Goal: Obtain resource: Download file/media

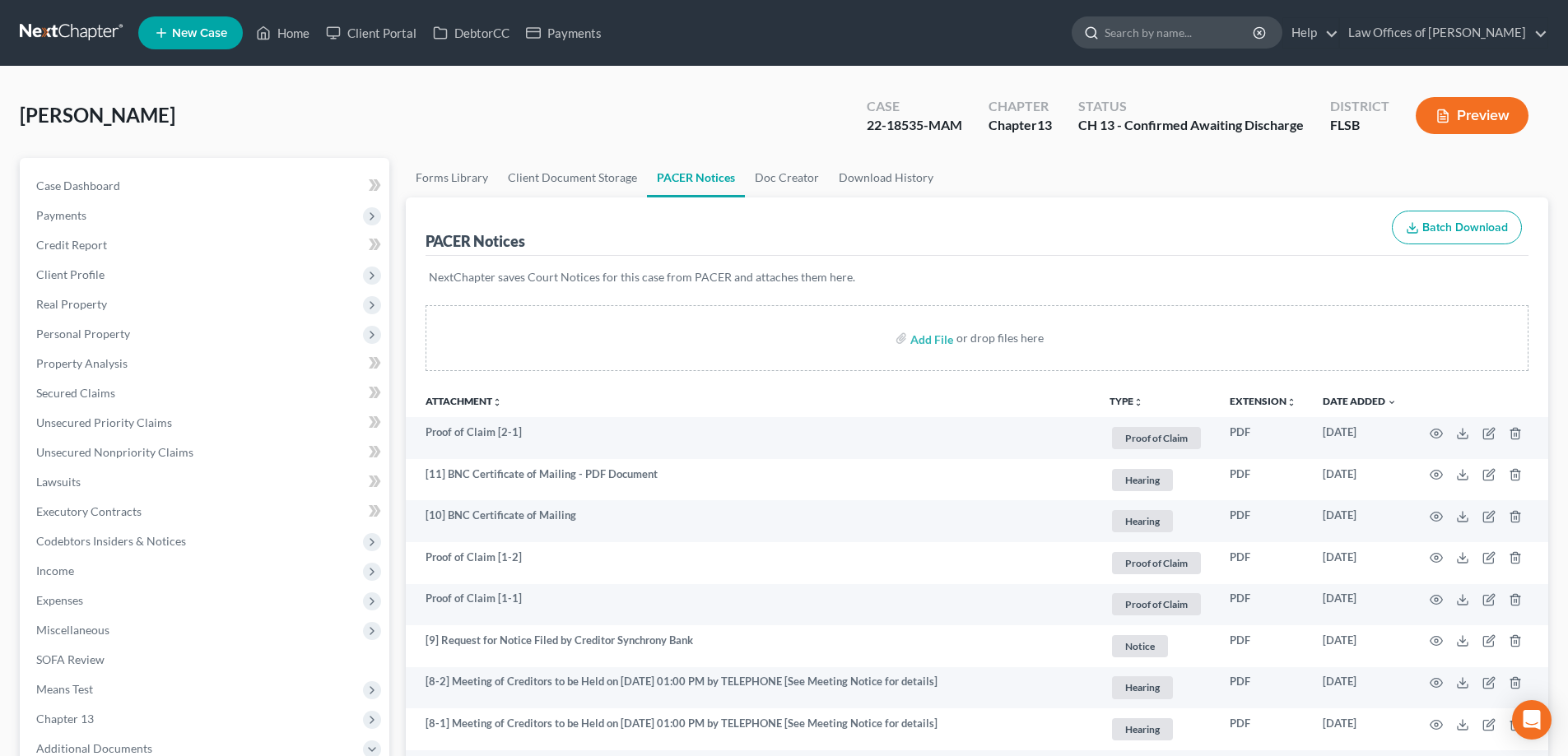
click at [1186, 32] on input "search" at bounding box center [1180, 32] width 151 height 30
click at [34, 33] on link at bounding box center [72, 33] width 106 height 29
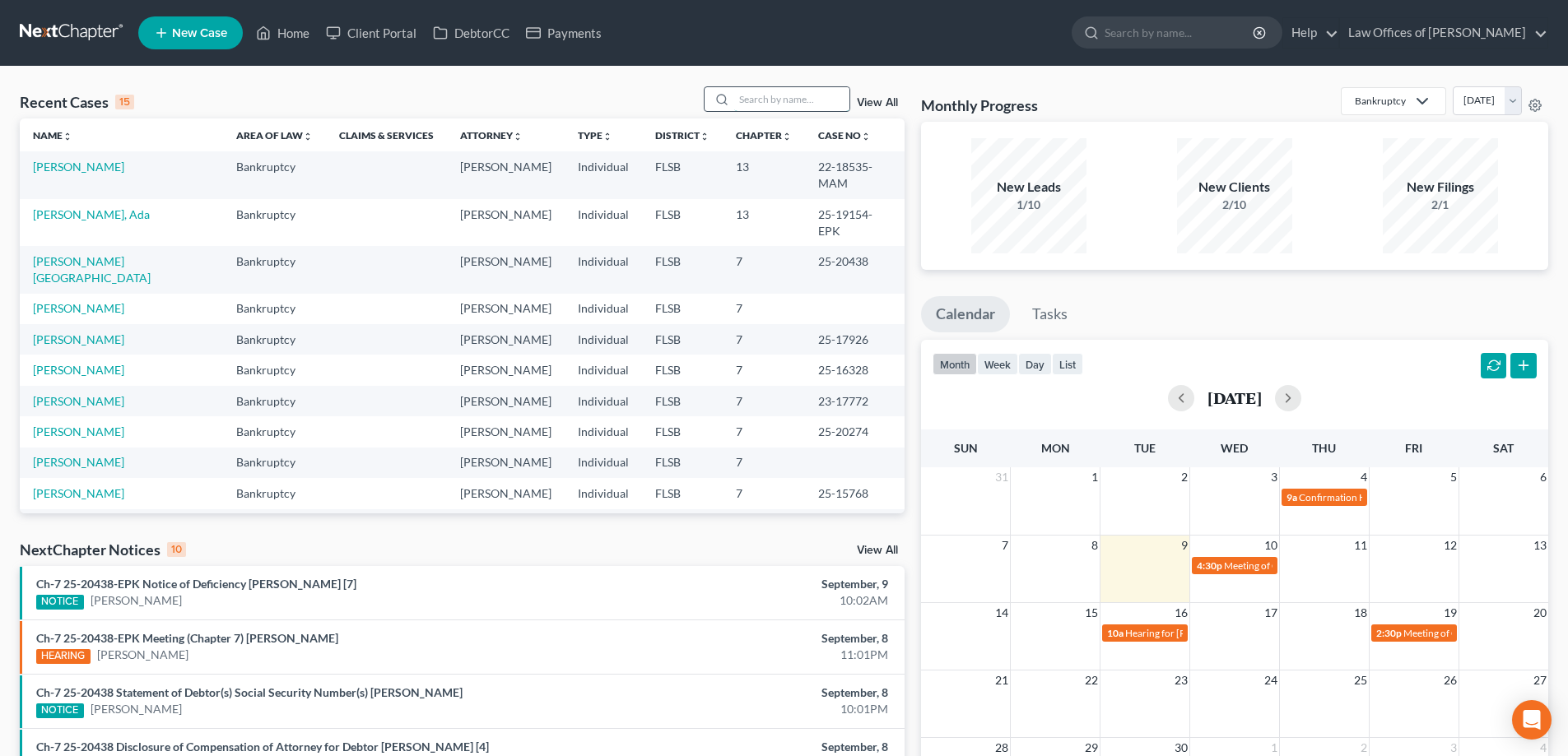
click at [778, 98] on input "search" at bounding box center [792, 99] width 115 height 23
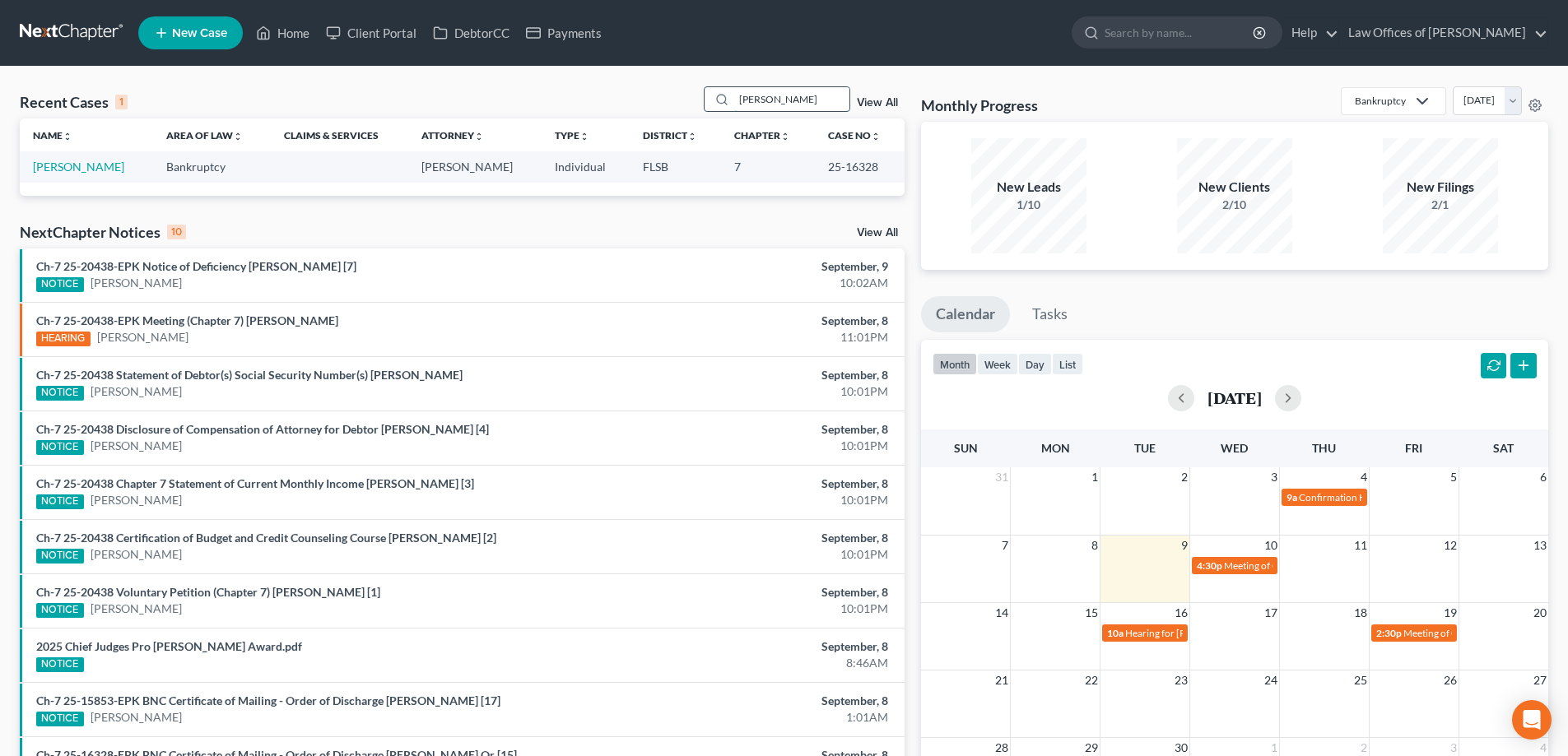
type input "[PERSON_NAME]"
click at [65, 162] on link "[PERSON_NAME]" at bounding box center [78, 166] width 91 height 14
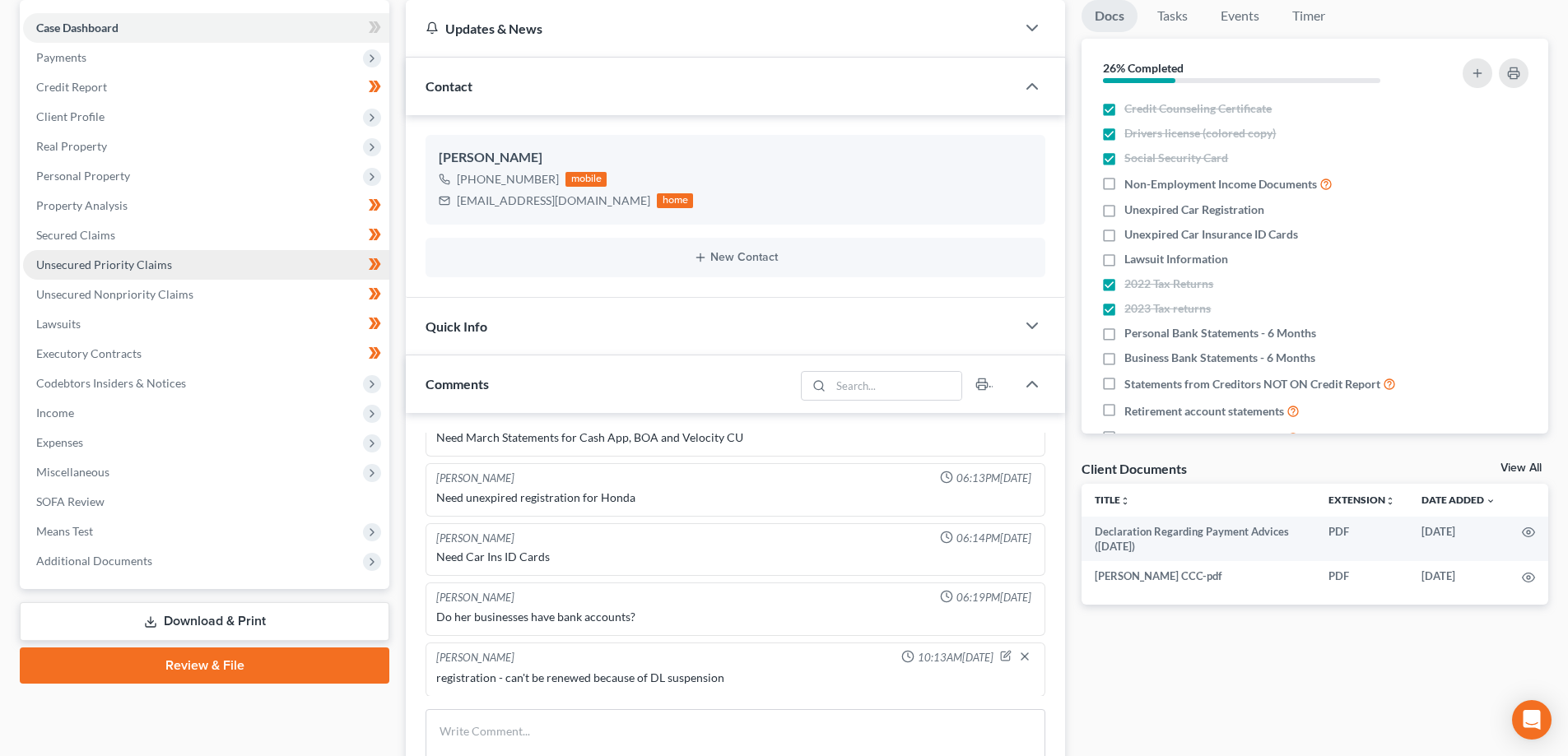
scroll to position [164, 0]
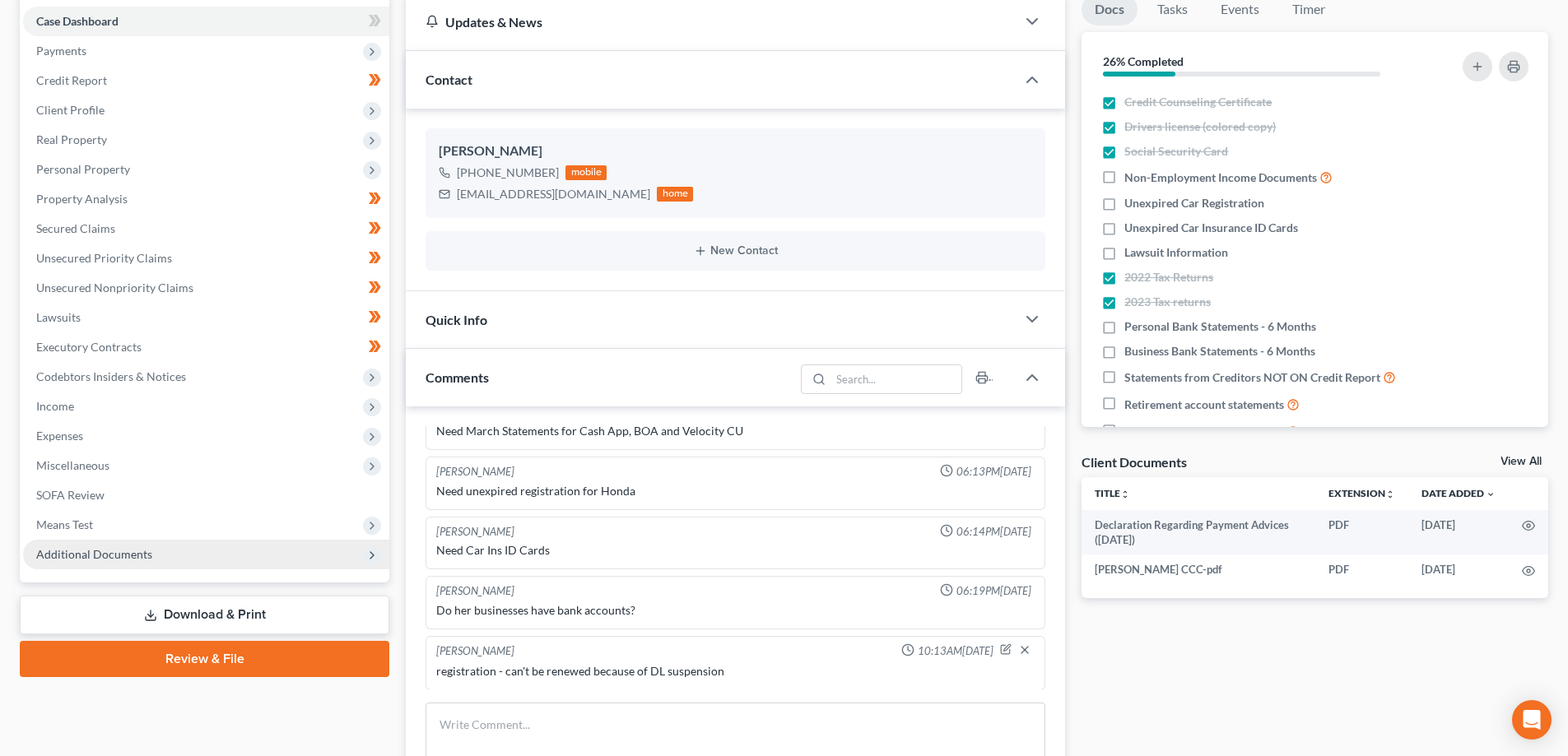
click at [116, 545] on span "Additional Documents" at bounding box center [206, 555] width 366 height 29
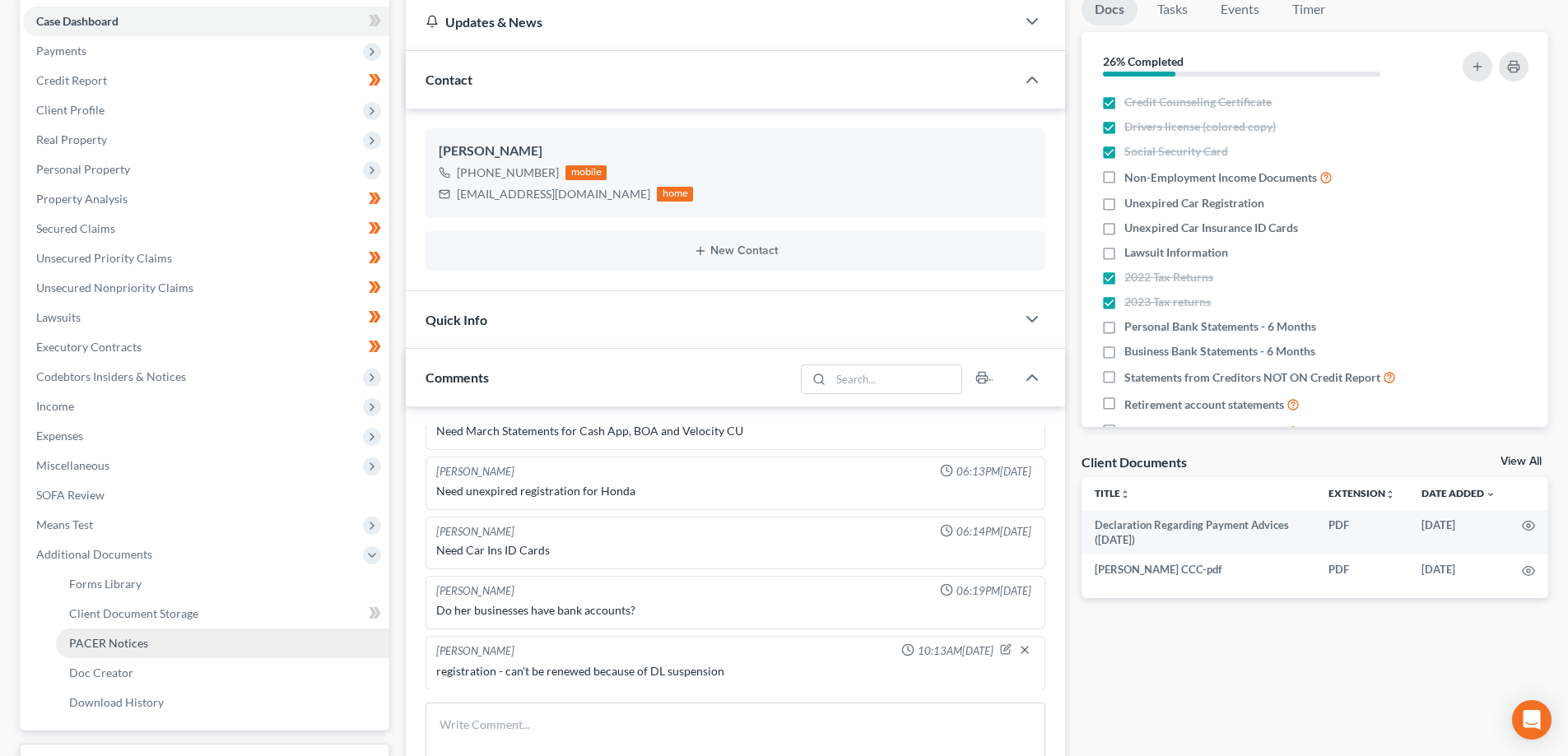
click at [145, 644] on span "PACER Notices" at bounding box center [109, 643] width 79 height 14
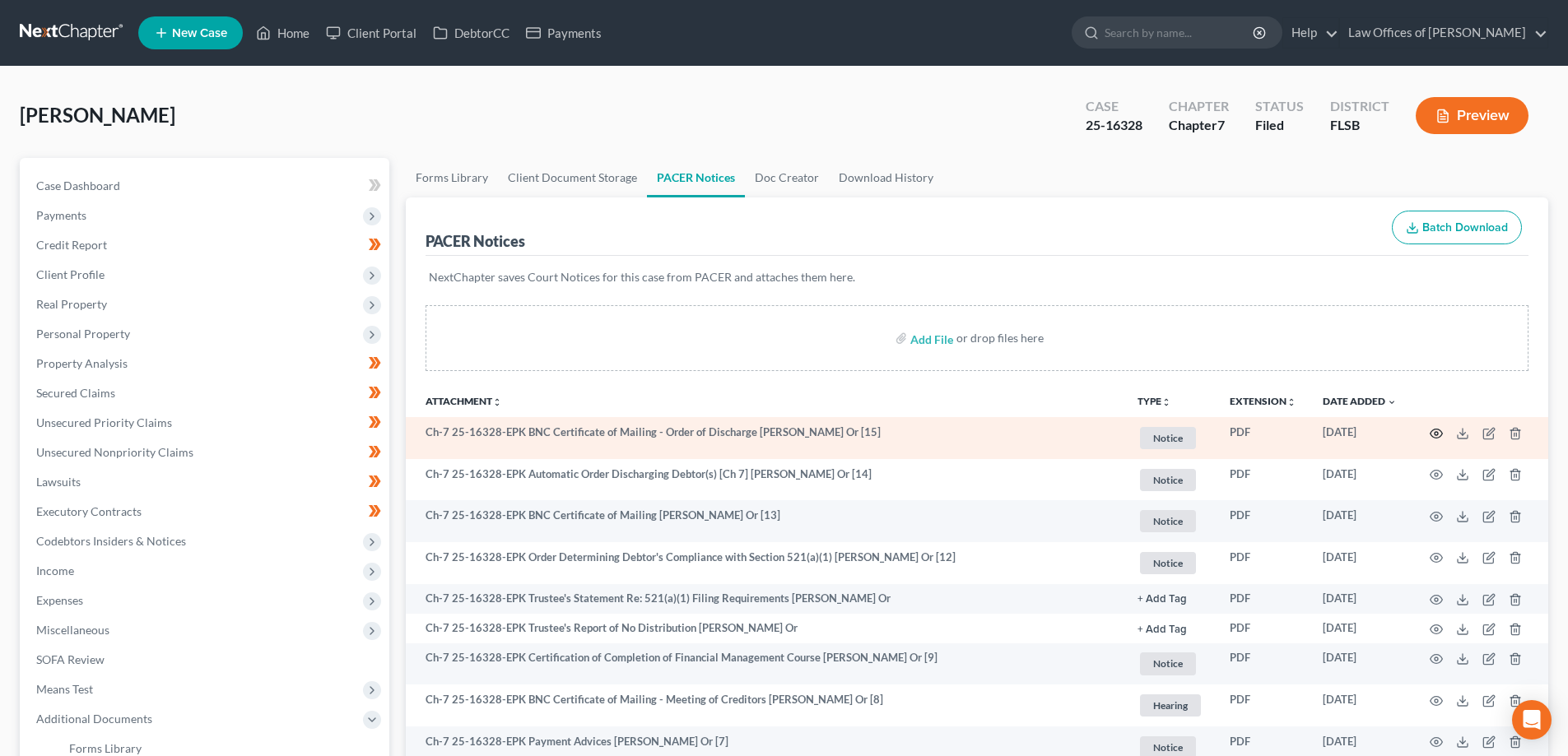
click at [1435, 432] on circle "button" at bounding box center [1436, 433] width 3 height 3
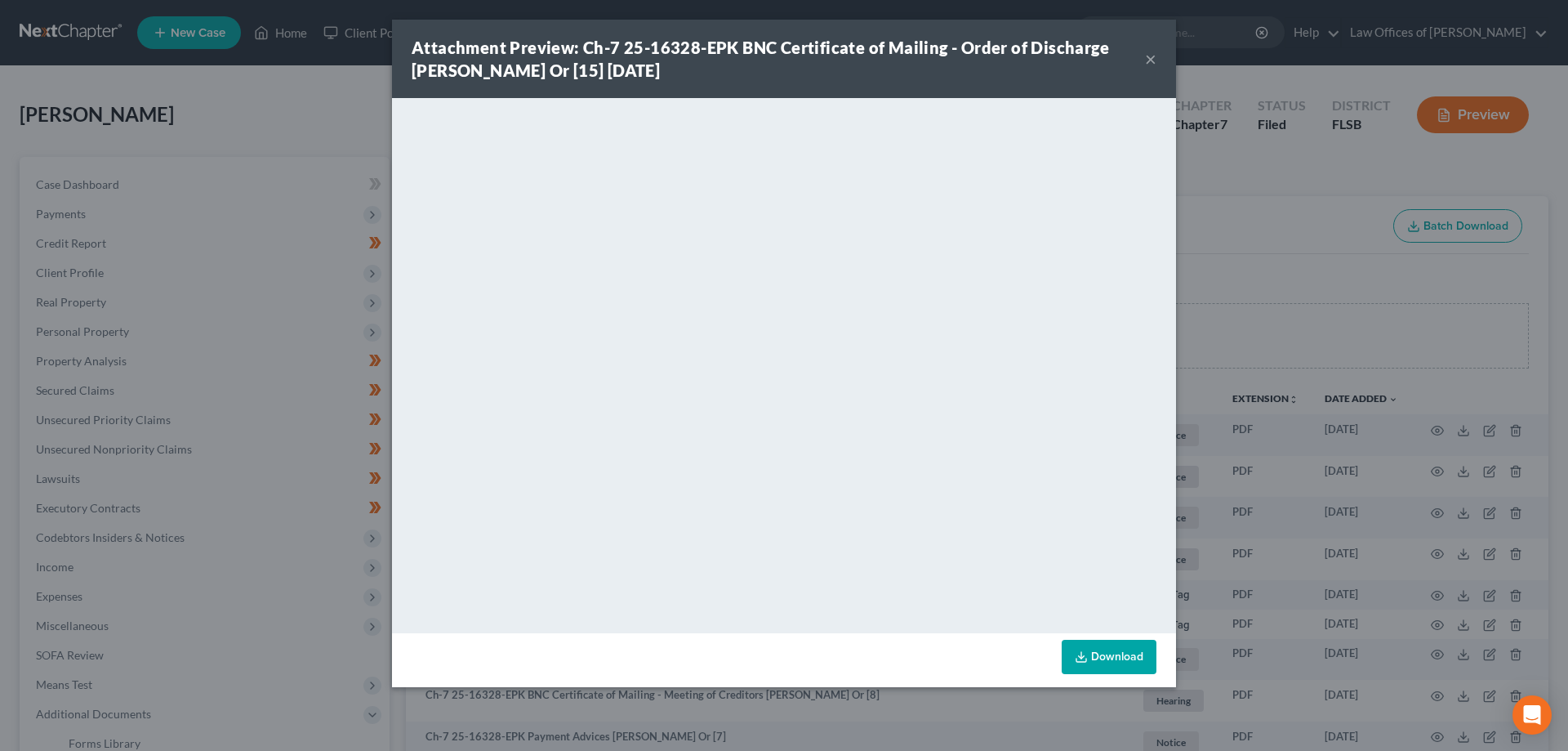
click at [1124, 654] on link "Download" at bounding box center [1110, 657] width 95 height 34
click at [1322, 243] on div "Attachment Preview: Ch-7 25-16328-EPK BNC Certificate of Mailing - Order of Dis…" at bounding box center [784, 375] width 1568 height 751
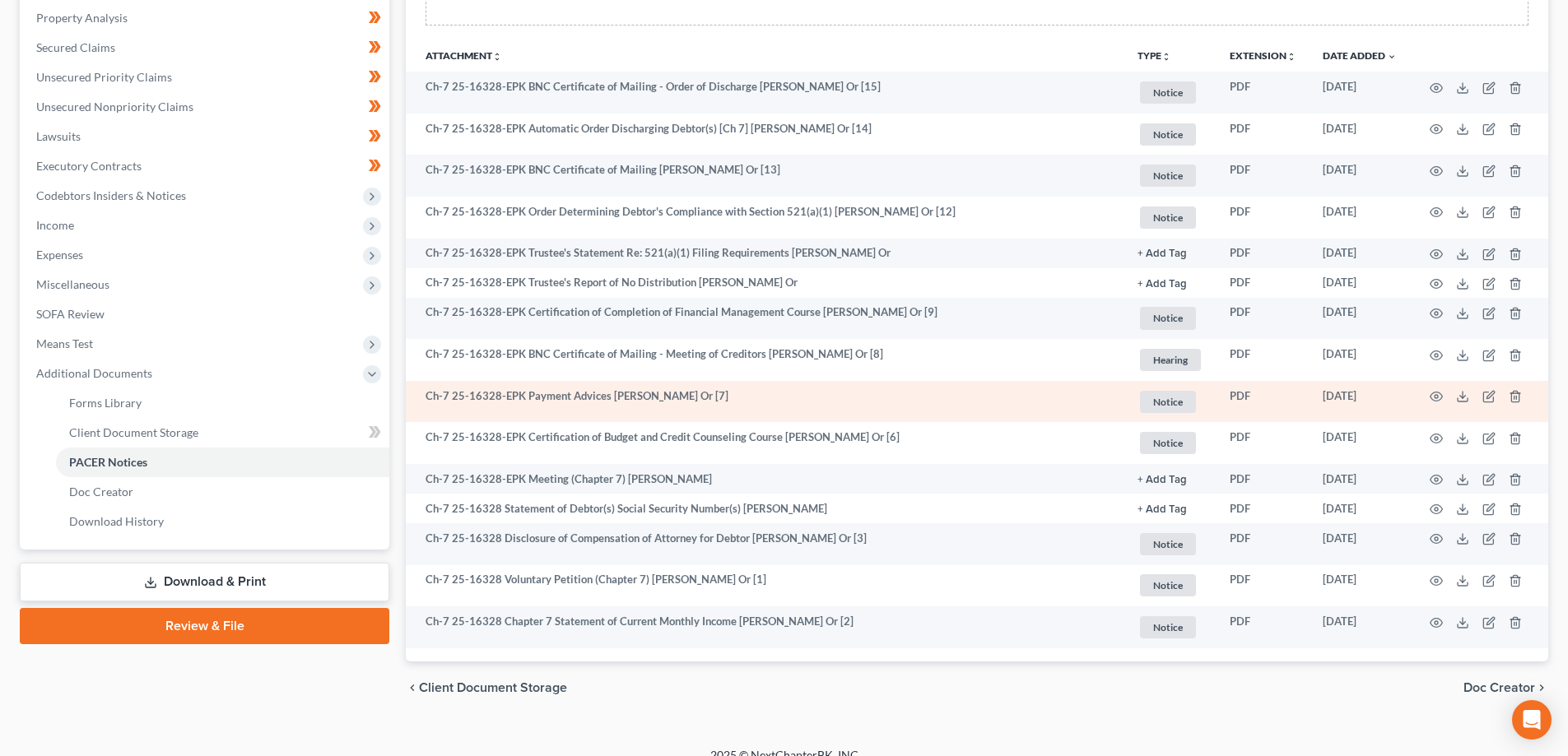
scroll to position [366, 0]
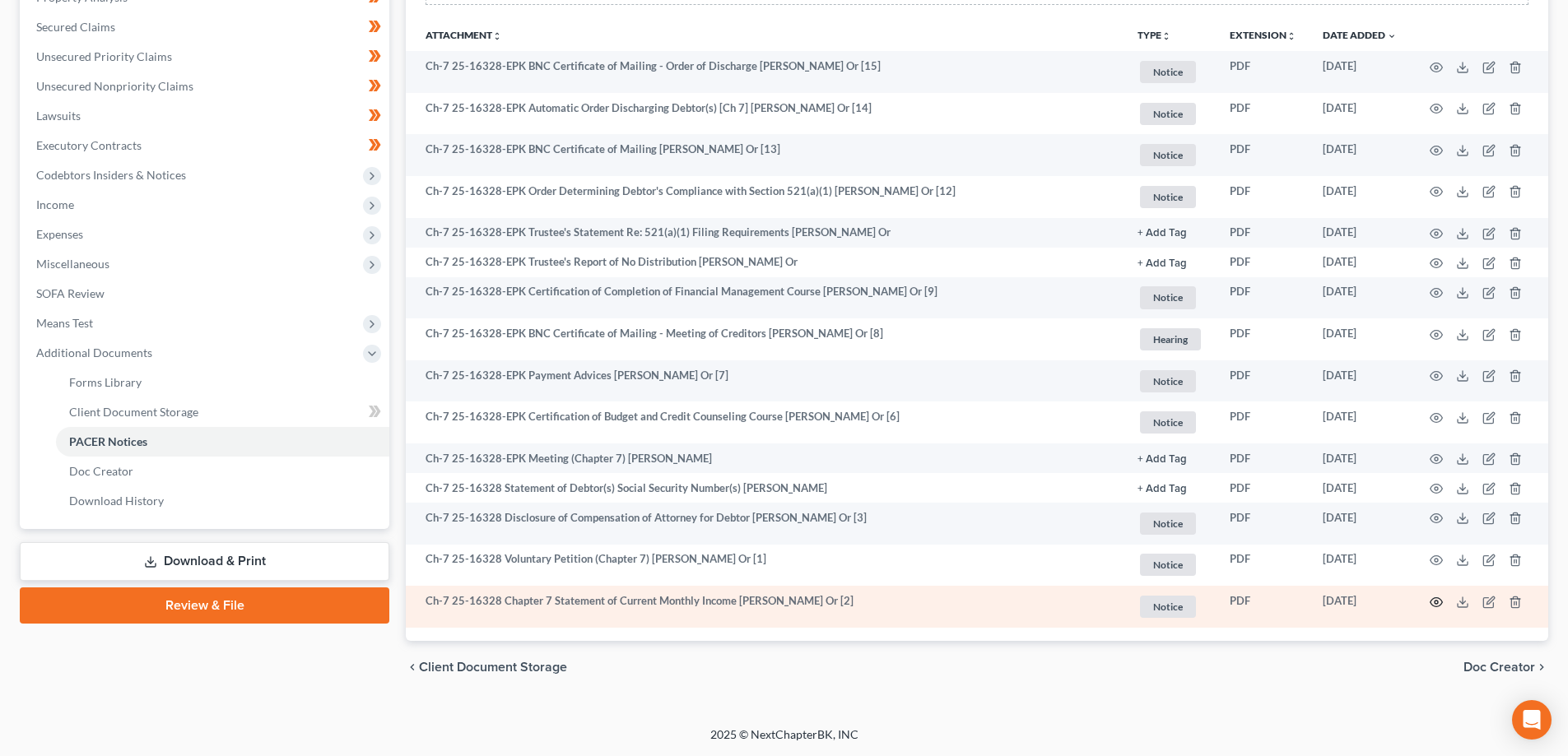
click at [1436, 600] on icon "button" at bounding box center [1435, 601] width 13 height 13
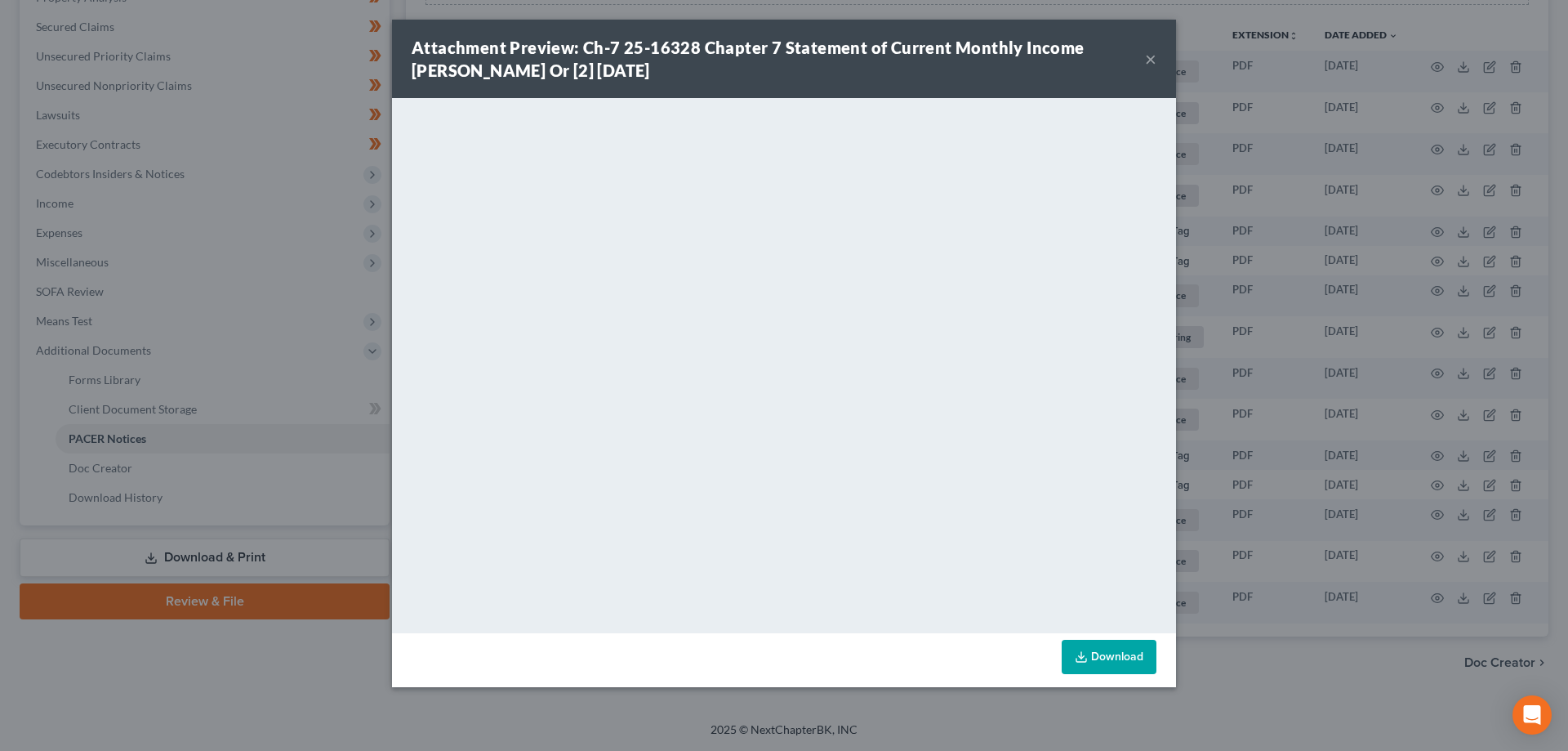
click at [1148, 60] on button "×" at bounding box center [1151, 58] width 12 height 19
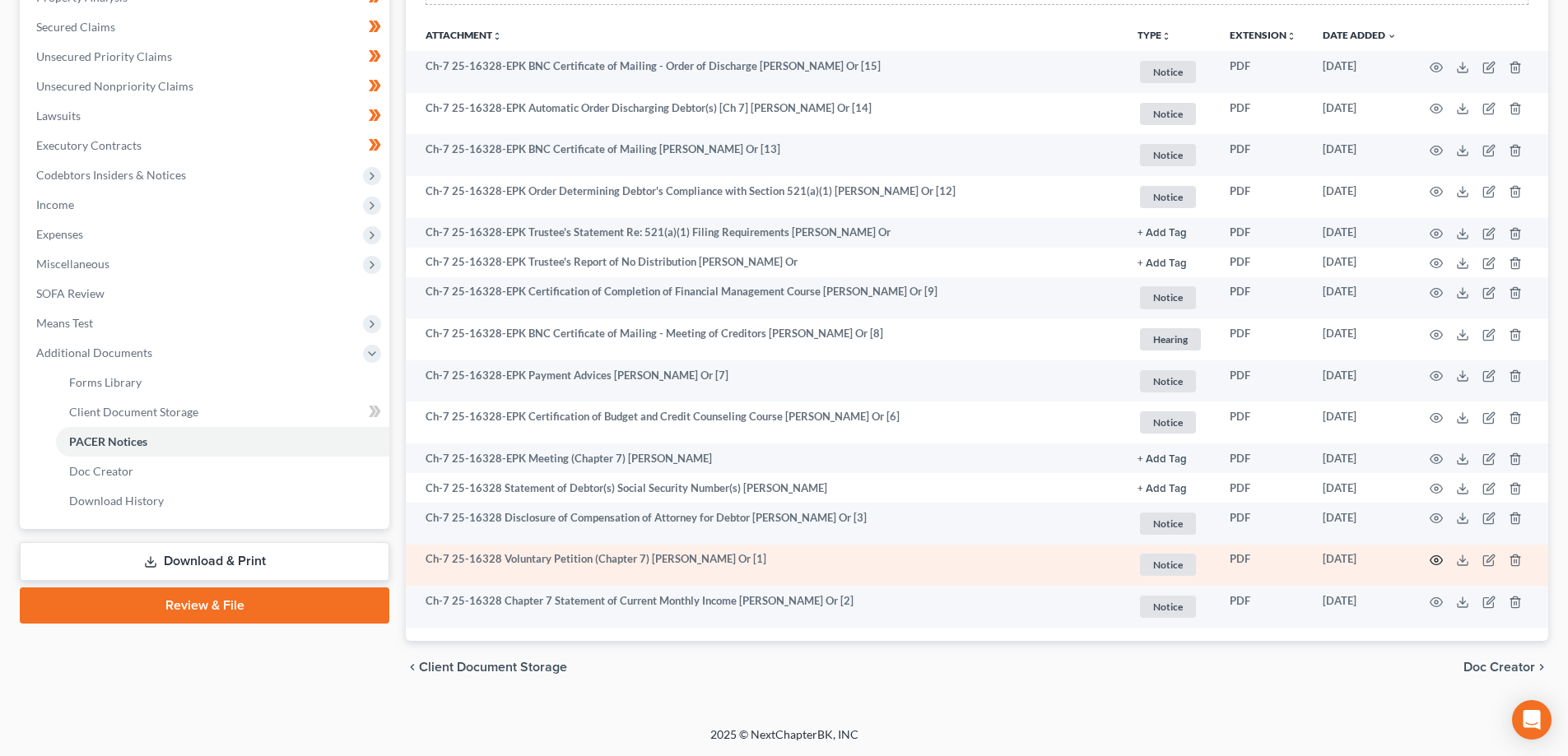
click at [1431, 557] on icon "button" at bounding box center [1436, 560] width 13 height 9
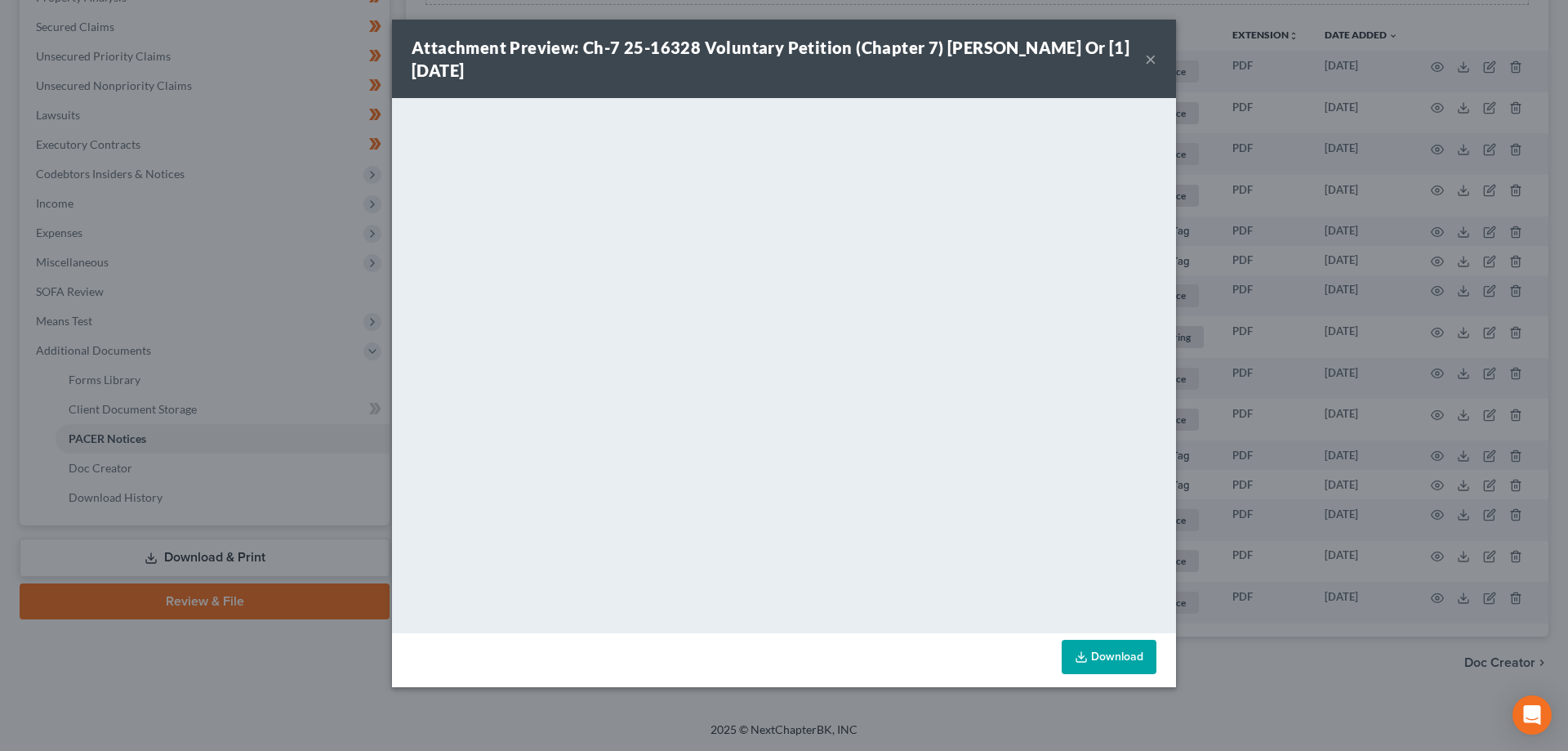
click at [1147, 51] on button "×" at bounding box center [1151, 58] width 12 height 19
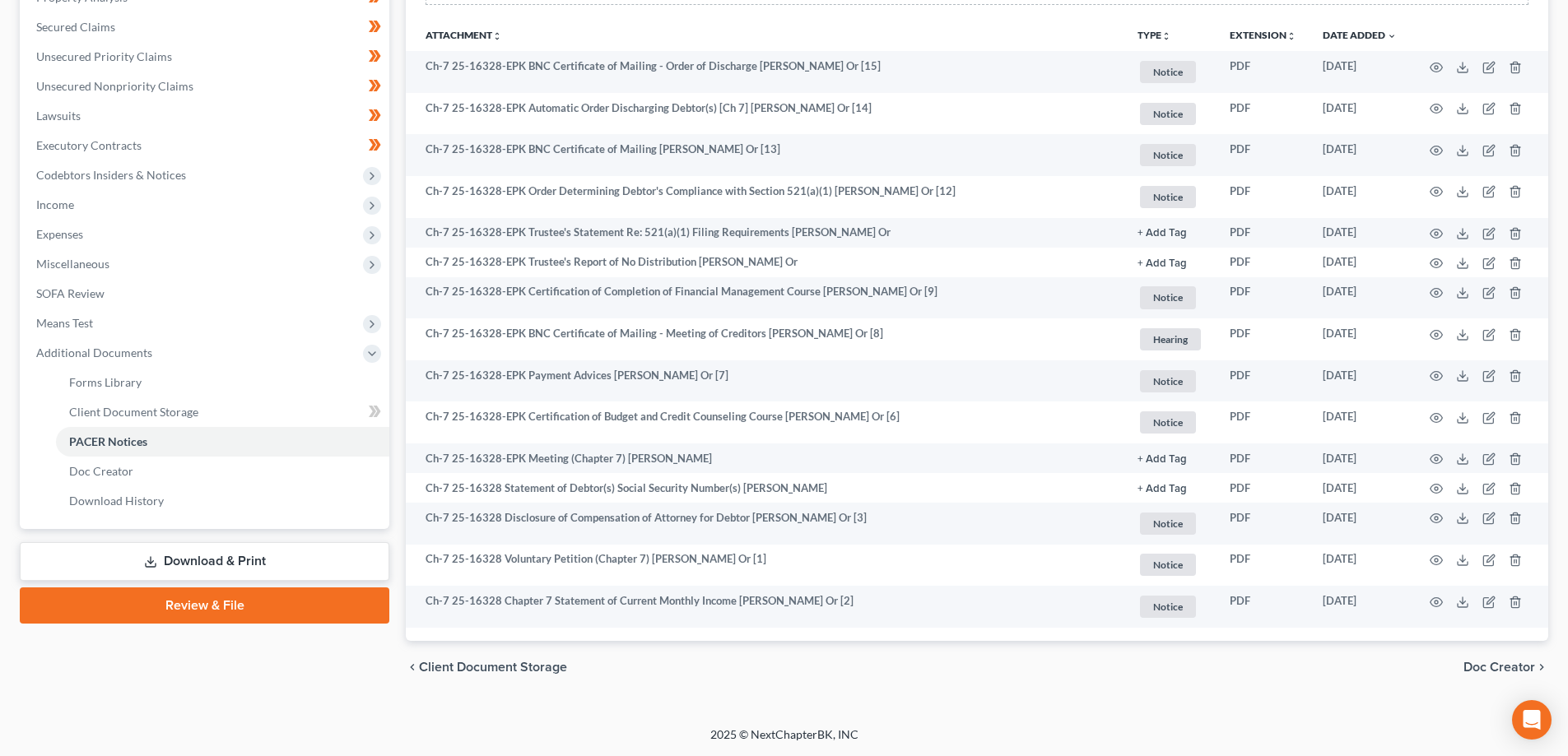
click at [952, 687] on div "chevron_left Client Document Storage Doc Creator chevron_right" at bounding box center [977, 667] width 1142 height 53
